Goal: Task Accomplishment & Management: Manage account settings

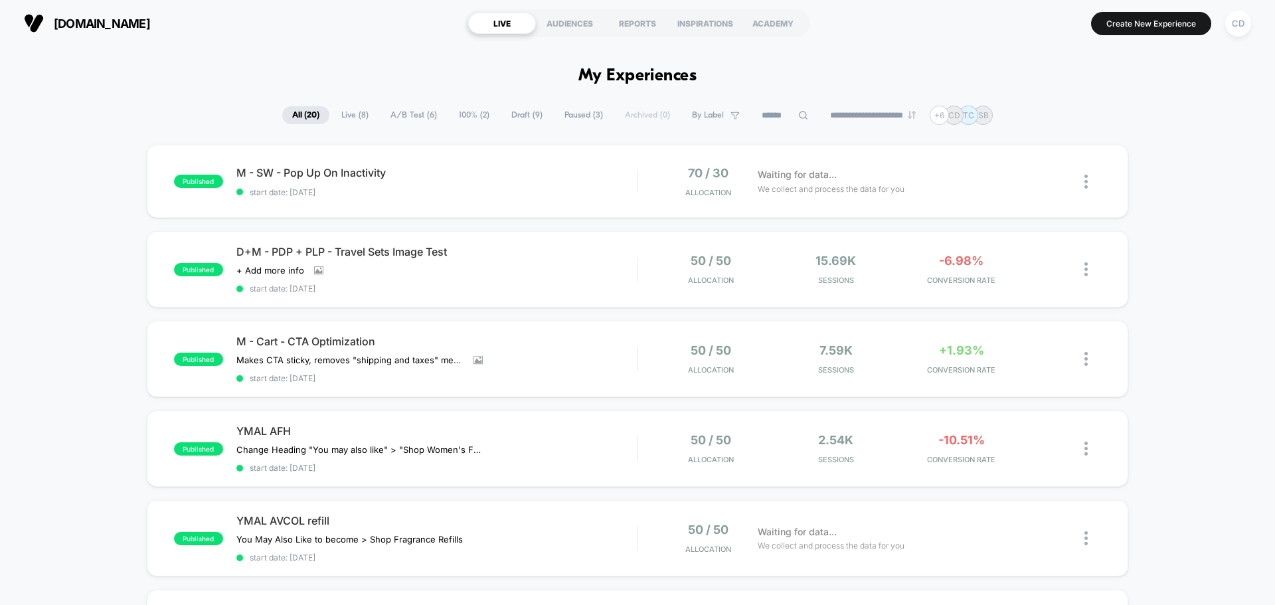
click at [577, 115] on span "Paused ( 3 )" at bounding box center [583, 115] width 58 height 18
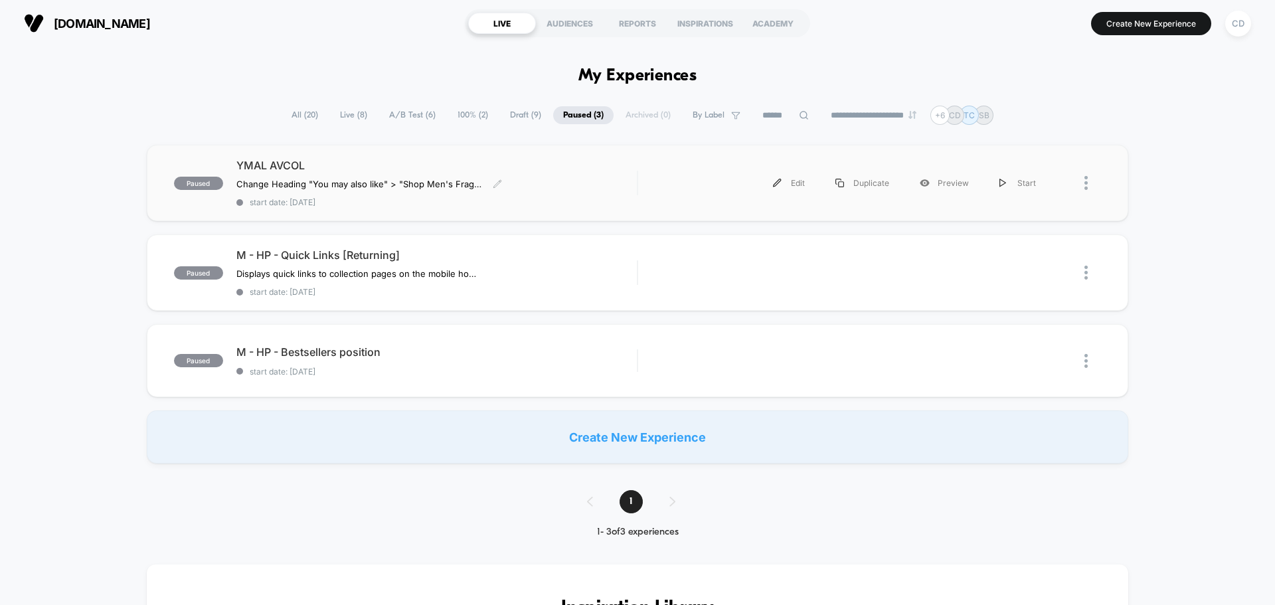
click at [281, 166] on span "YMAL AVCOL" at bounding box center [436, 165] width 400 height 13
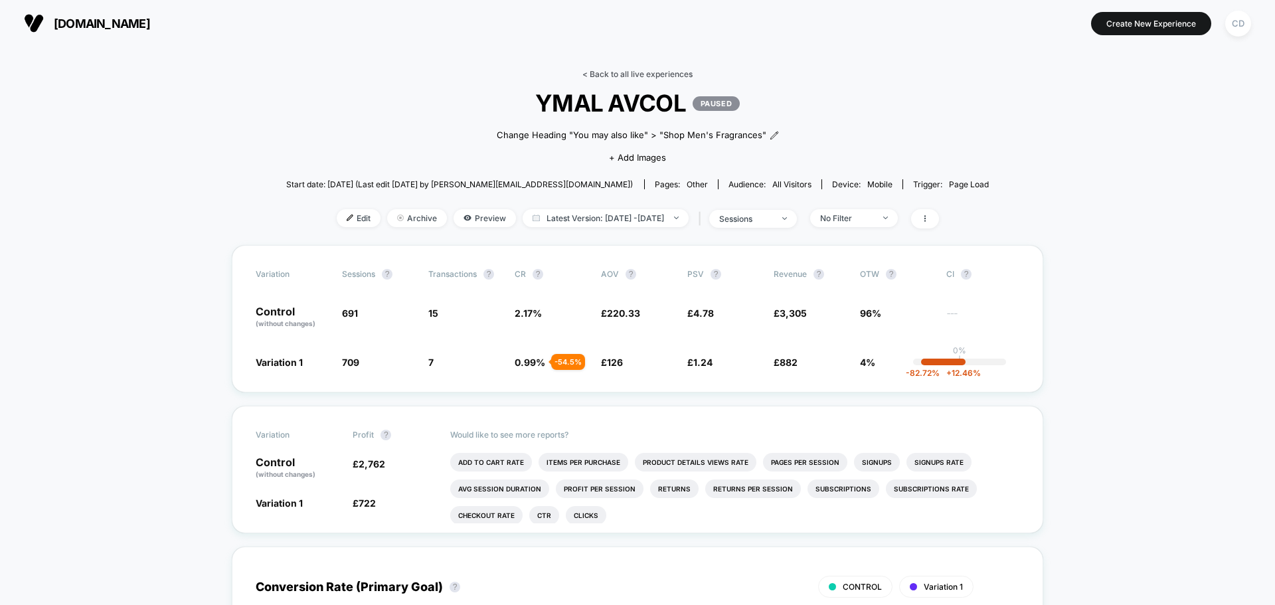
click at [626, 74] on link "< Back to all live experiences" at bounding box center [637, 74] width 110 height 10
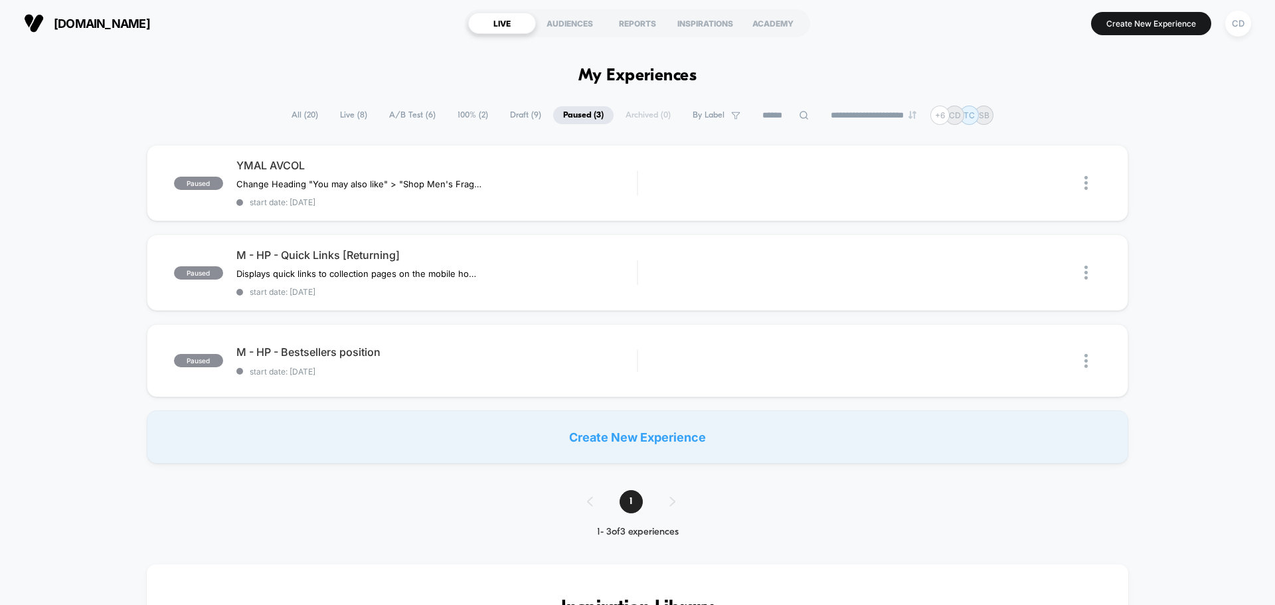
click at [360, 114] on span "Live ( 8 )" at bounding box center [353, 115] width 47 height 18
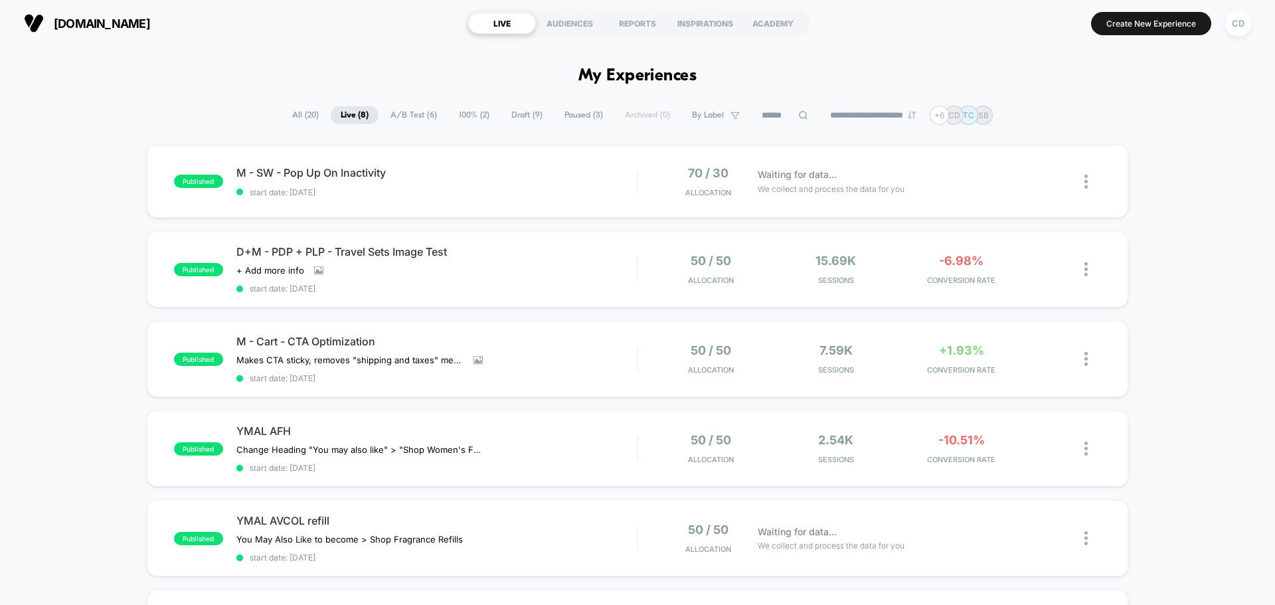
click at [406, 115] on span "A/B Test ( 6 )" at bounding box center [413, 115] width 66 height 18
click at [250, 430] on span "YMAL AFH" at bounding box center [436, 430] width 400 height 13
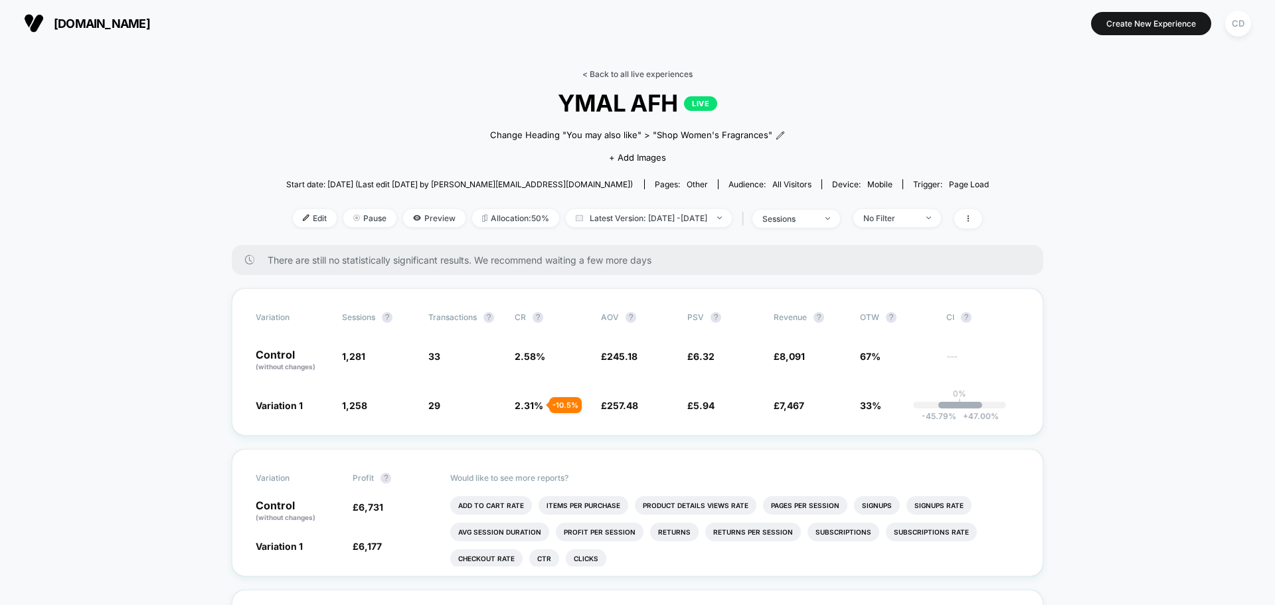
click at [661, 74] on link "< Back to all live experiences" at bounding box center [637, 74] width 110 height 10
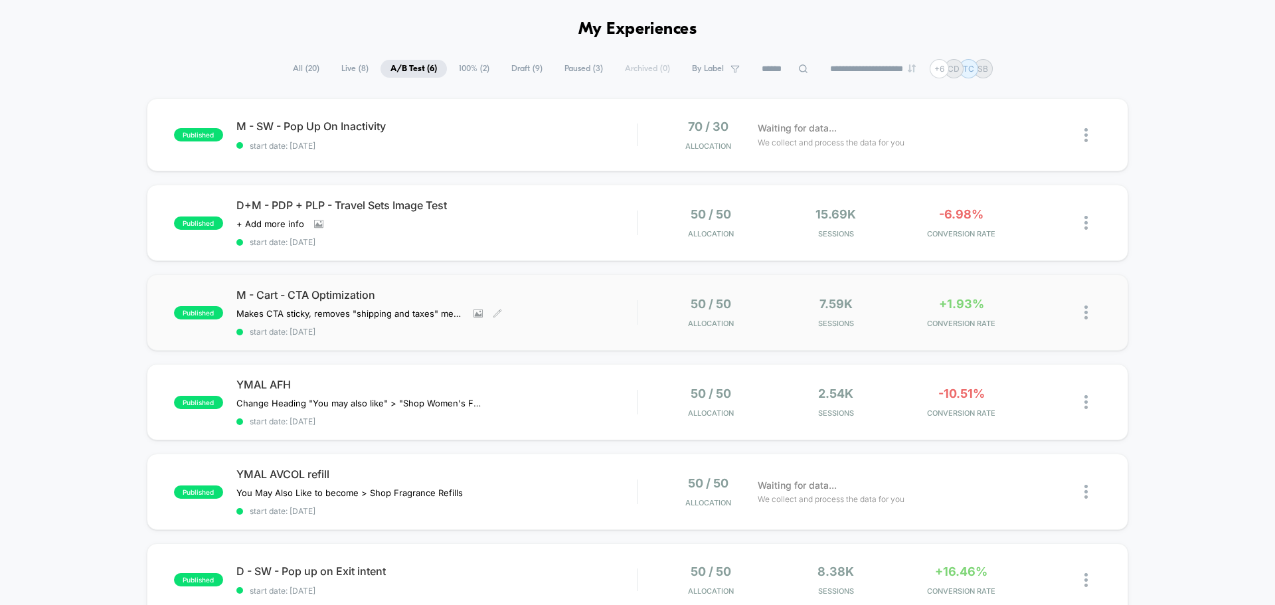
scroll to position [66, 0]
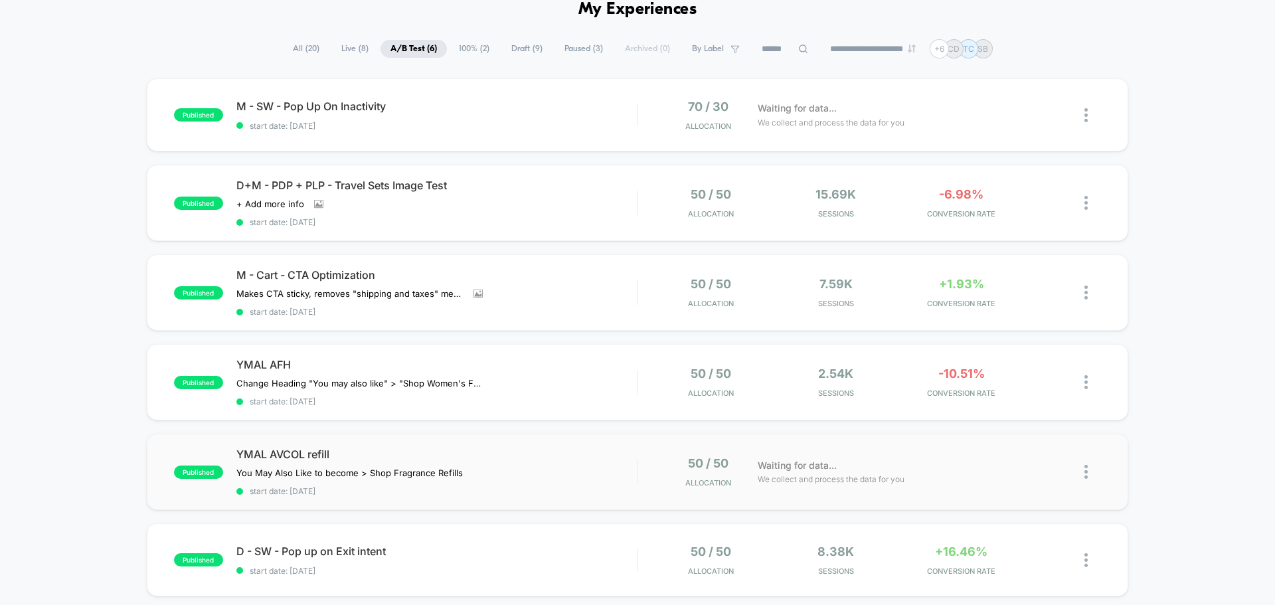
click at [1085, 471] on img at bounding box center [1085, 472] width 3 height 14
click at [1013, 455] on div "Pause" at bounding box center [1018, 456] width 120 height 30
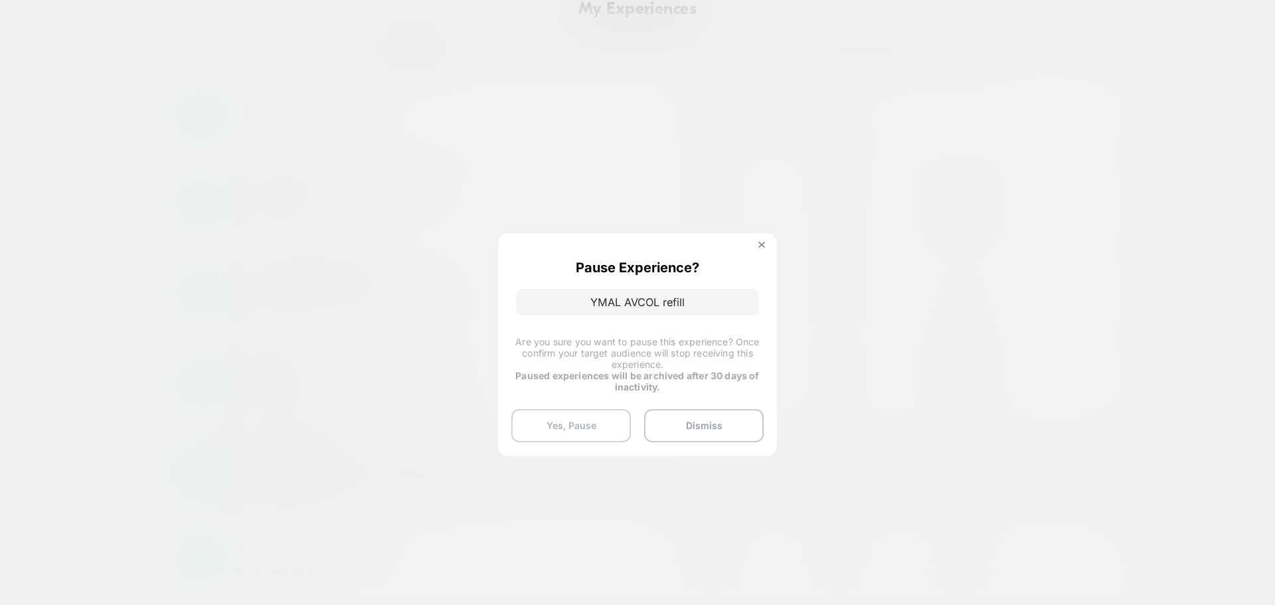
click at [584, 427] on button "Yes, Pause" at bounding box center [571, 425] width 120 height 33
